Goal: Transaction & Acquisition: Register for event/course

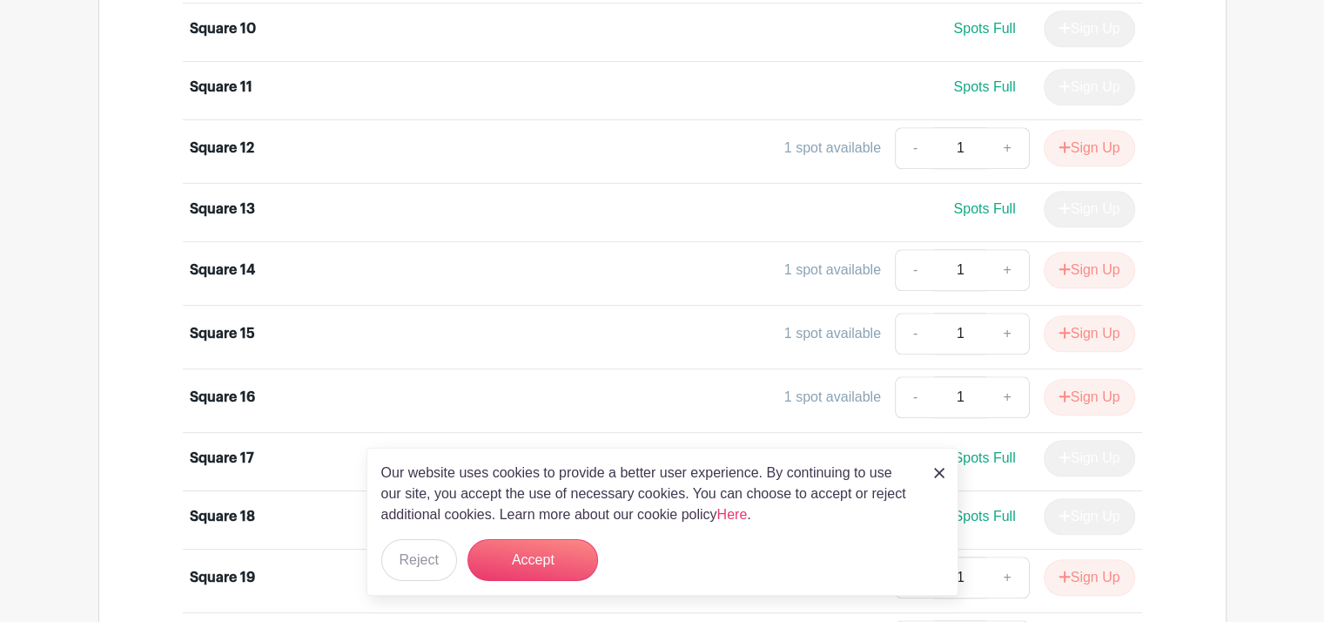
scroll to position [1741, 0]
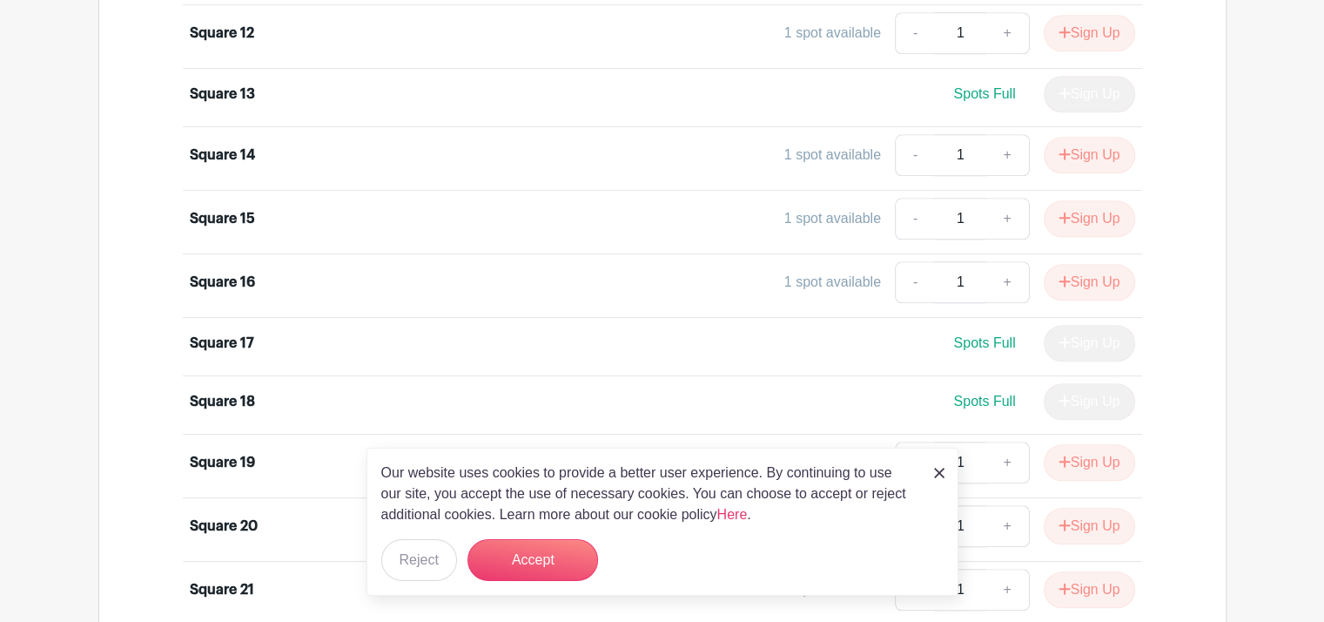
click at [936, 469] on img at bounding box center [939, 473] width 10 height 10
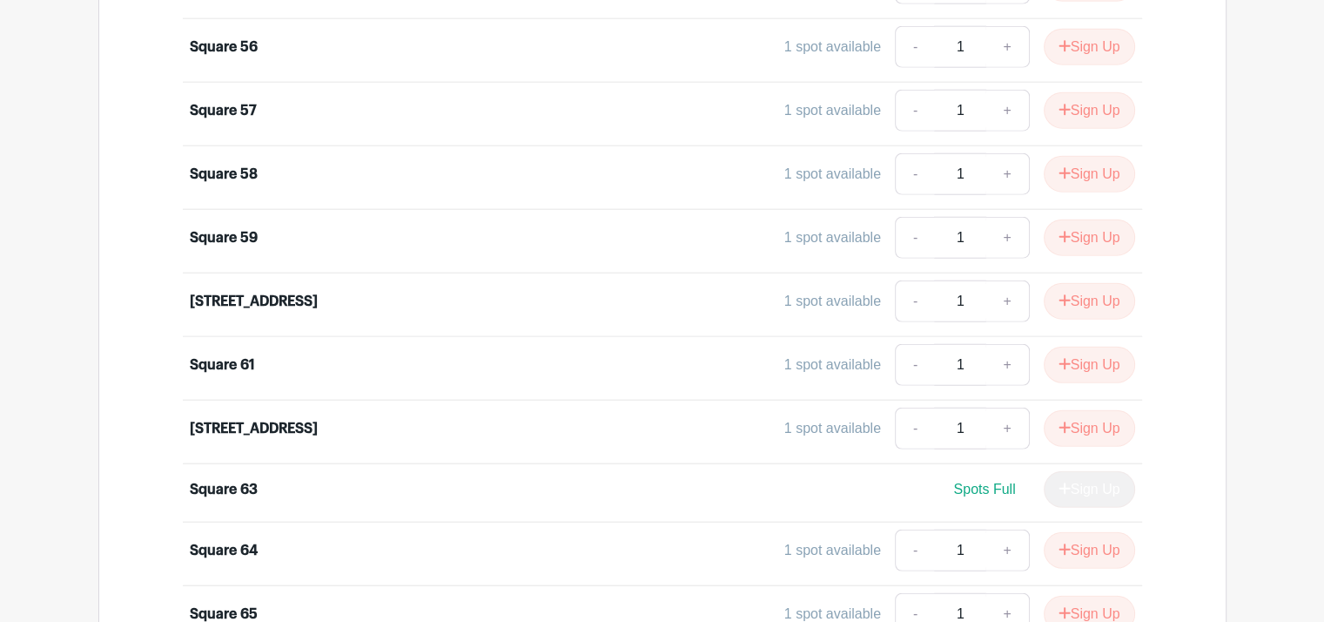
scroll to position [4594, 0]
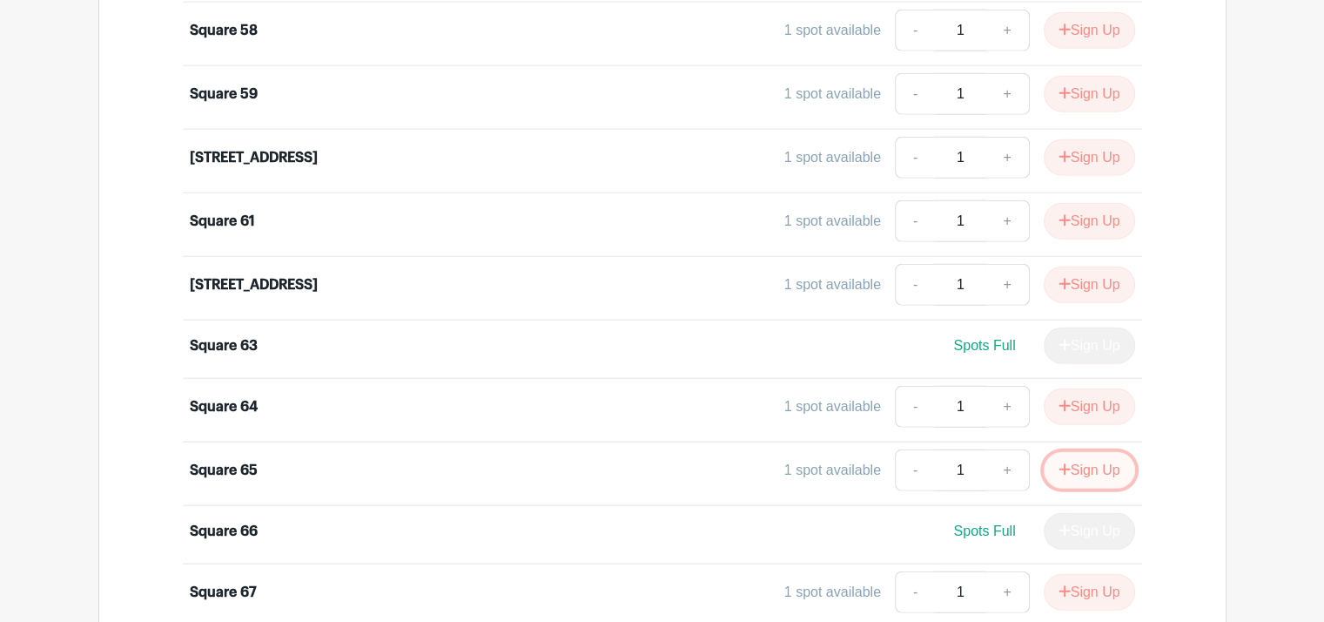
click at [1084, 452] on button "Sign Up" at bounding box center [1089, 470] width 91 height 37
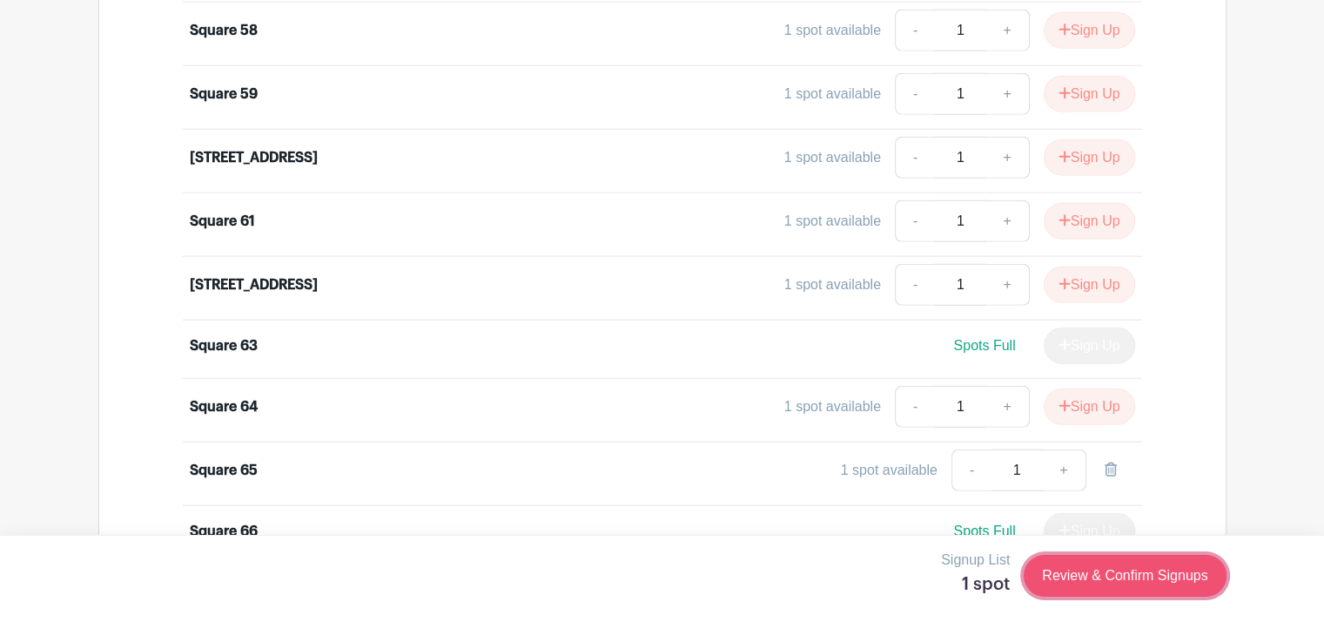
click at [1084, 576] on link "Review & Confirm Signups" at bounding box center [1125, 576] width 202 height 42
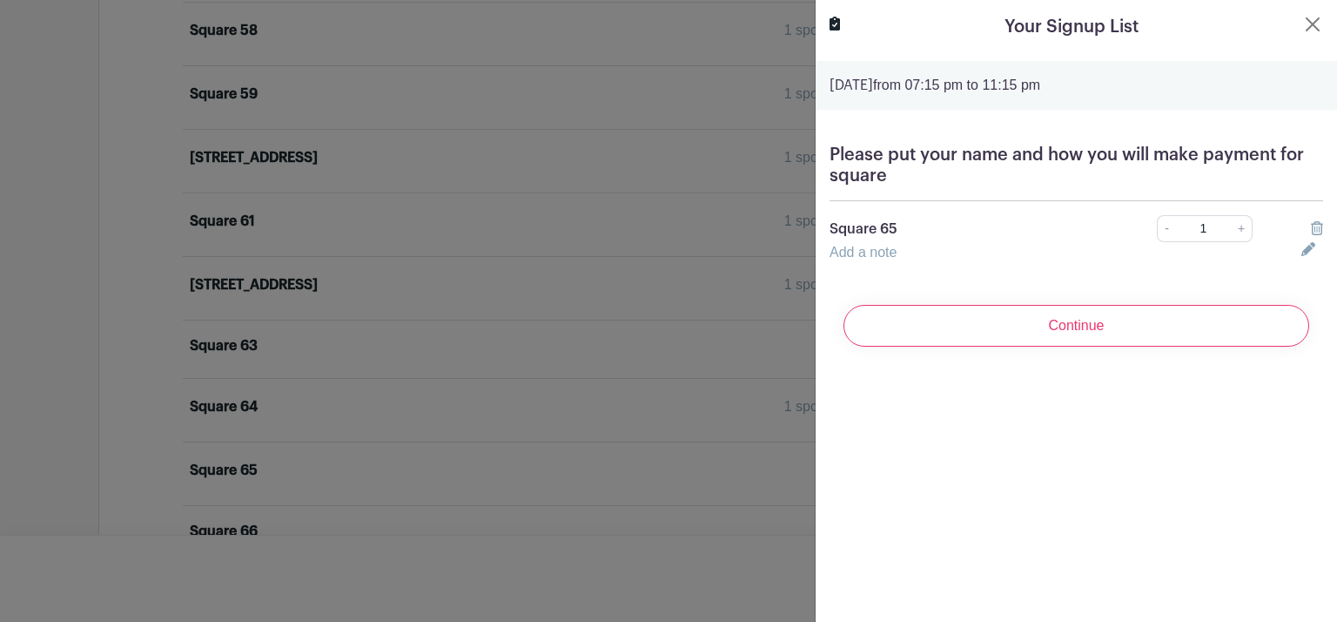
click at [874, 262] on div "Add a note" at bounding box center [1055, 252] width 472 height 21
click at [852, 246] on link "Add a note" at bounding box center [863, 252] width 67 height 15
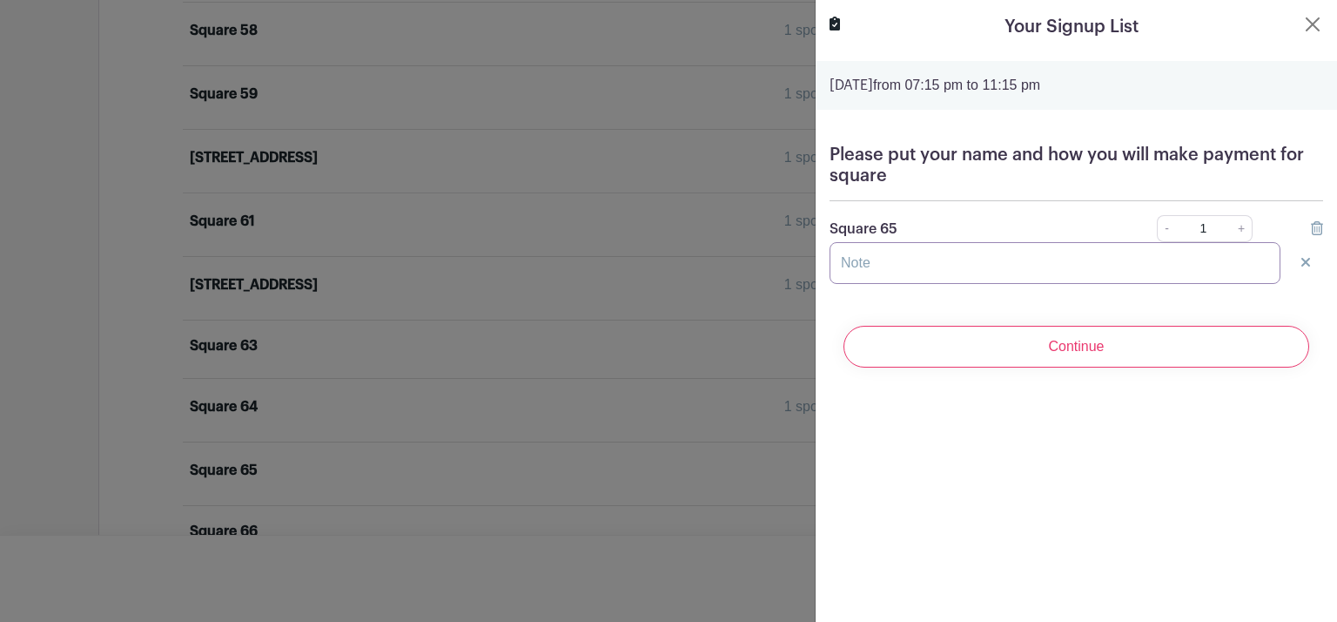
click at [855, 258] on input "text" at bounding box center [1055, 263] width 451 height 42
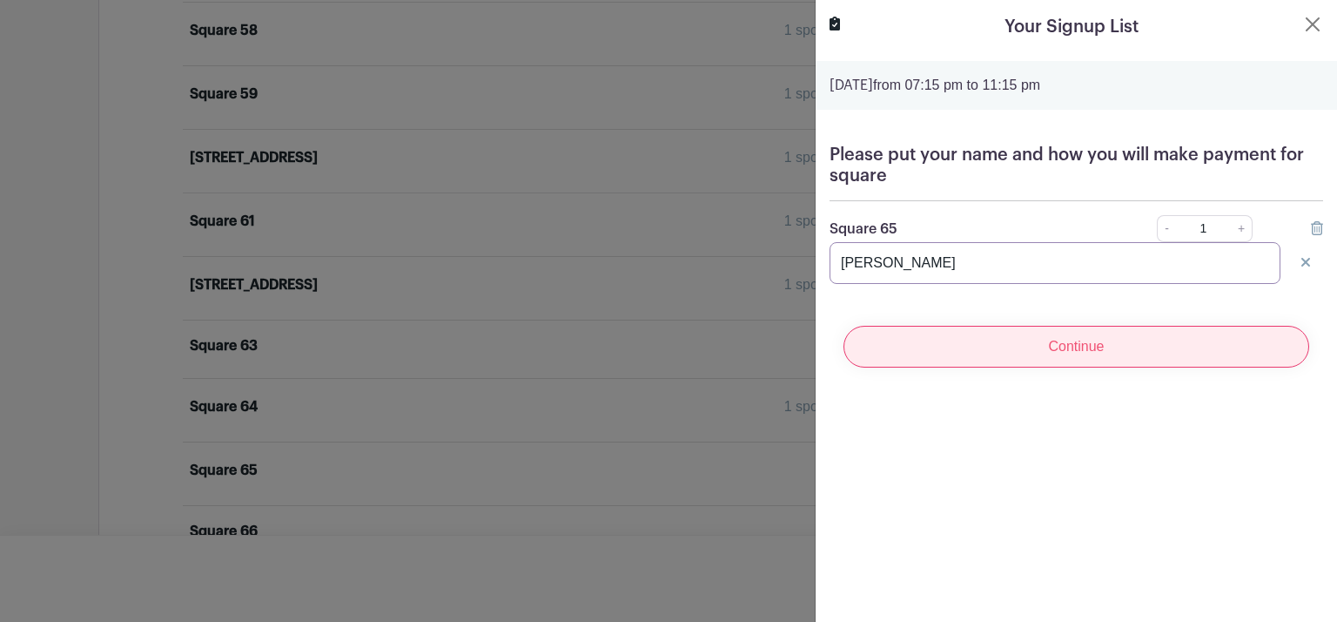
type input "[PERSON_NAME]"
click at [934, 331] on input "Continue" at bounding box center [1077, 347] width 466 height 42
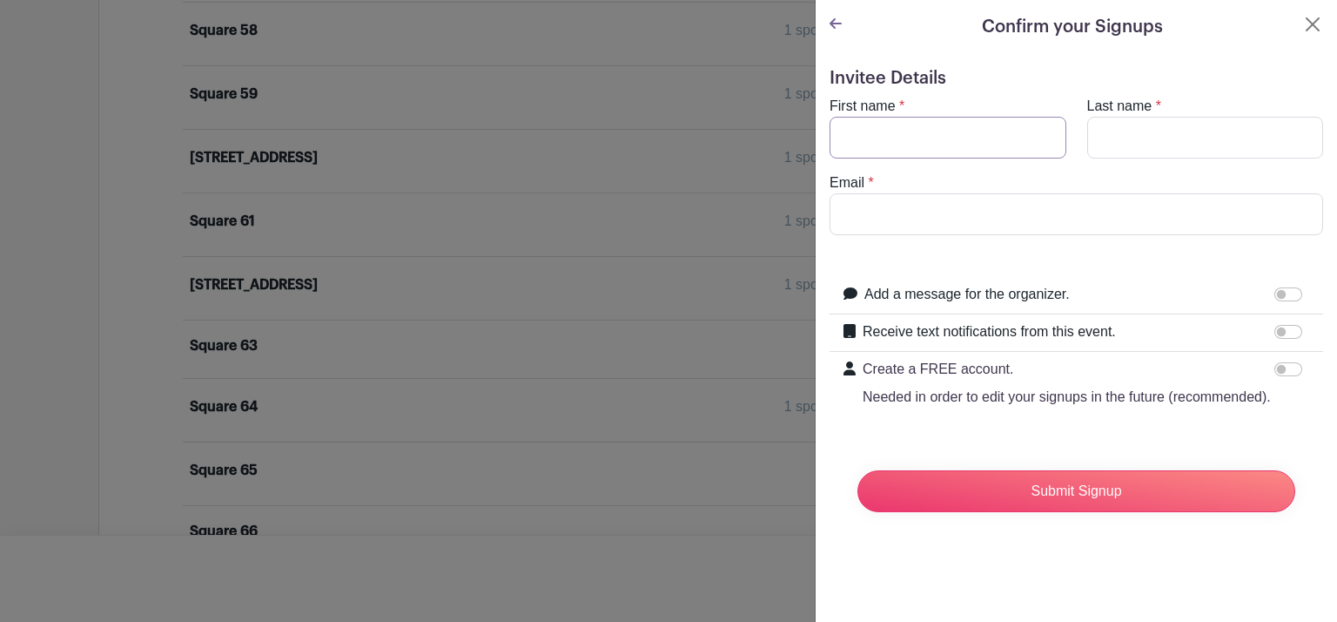
drag, startPoint x: 843, startPoint y: 138, endPoint x: 843, endPoint y: 148, distance: 10.4
click at [842, 139] on input "First name" at bounding box center [948, 138] width 237 height 42
type input "[PERSON_NAME]"
type input "[EMAIL_ADDRESS][DOMAIN_NAME]"
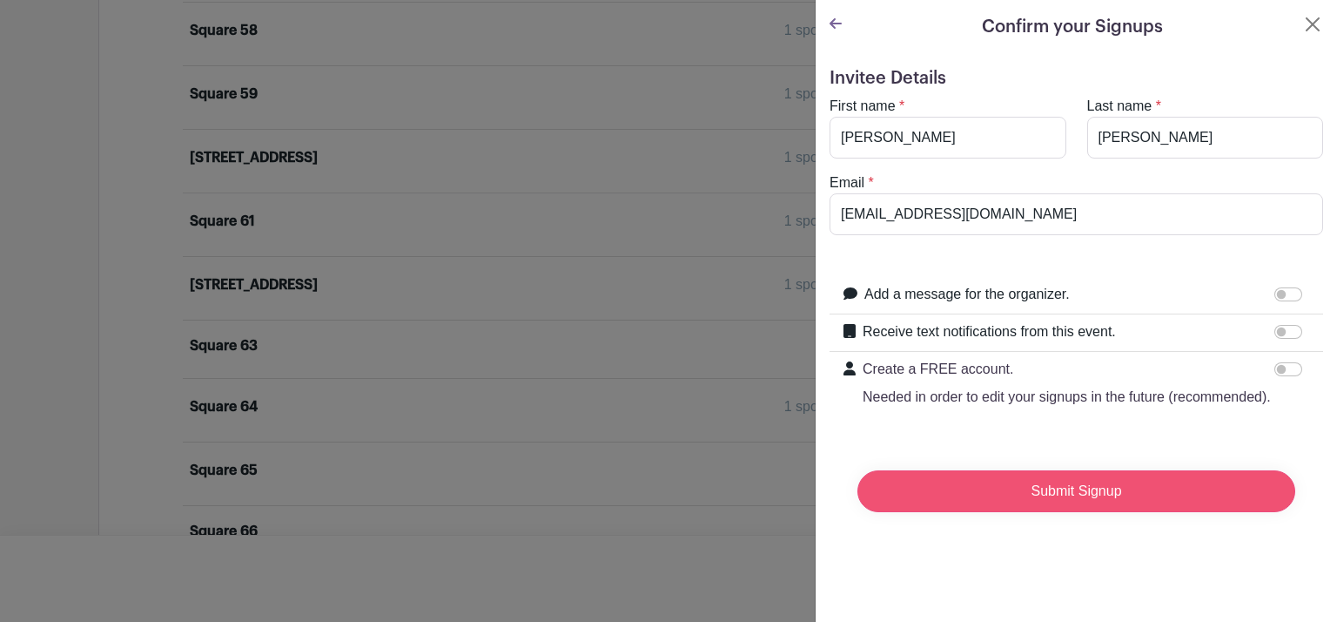
click at [996, 512] on input "Submit Signup" at bounding box center [1077, 491] width 438 height 42
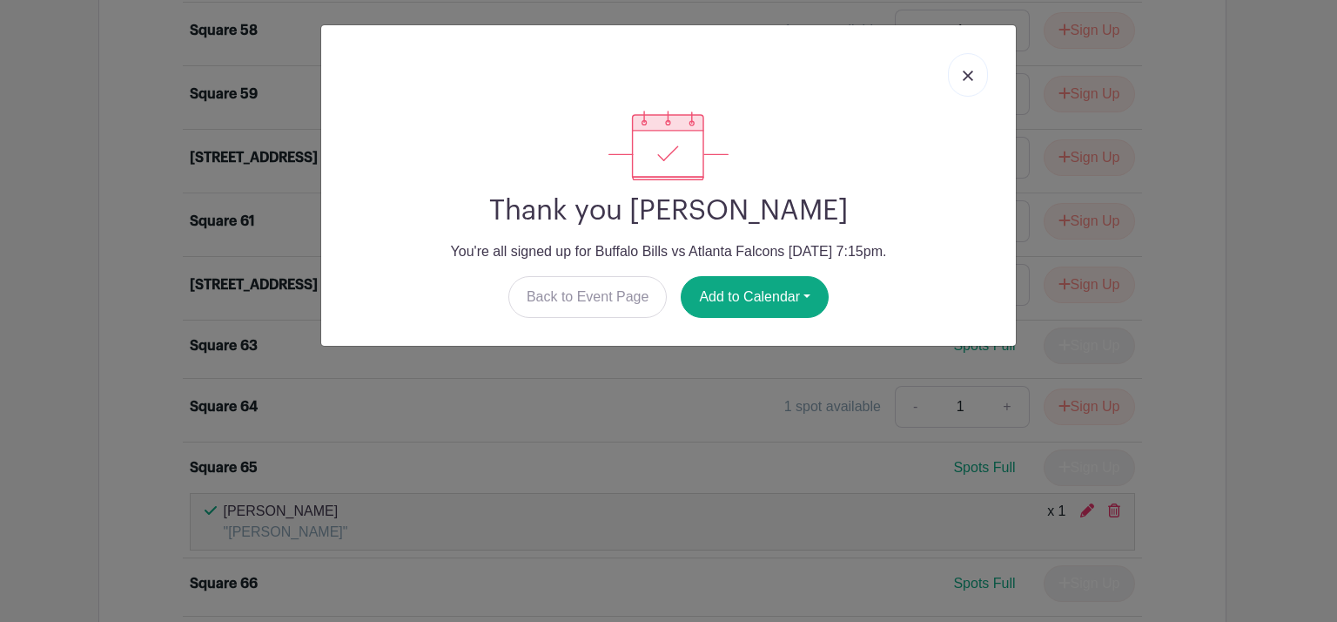
click at [674, 398] on div "Thank you [PERSON_NAME] You're all signed up for Buffalo Bills vs Atlanta Falco…" at bounding box center [668, 311] width 1337 height 622
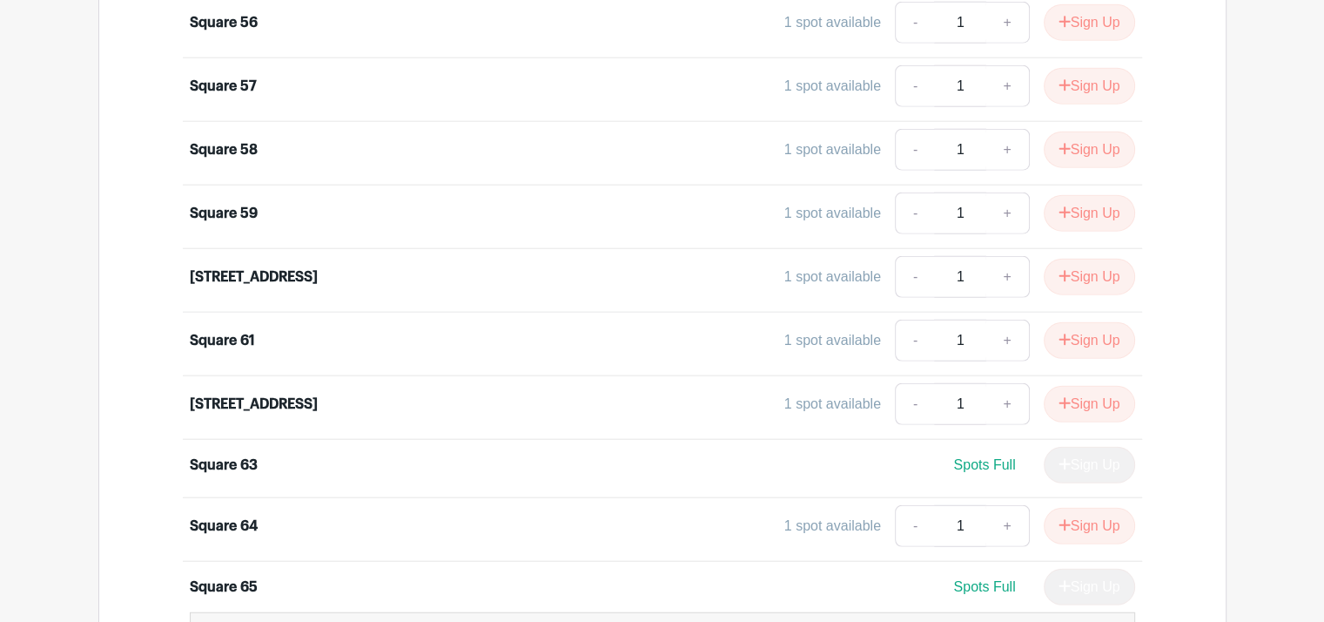
scroll to position [4159, 0]
